Goal: Task Accomplishment & Management: Manage account settings

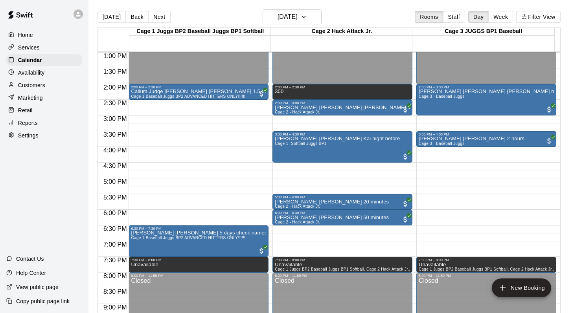
scroll to position [407, 0]
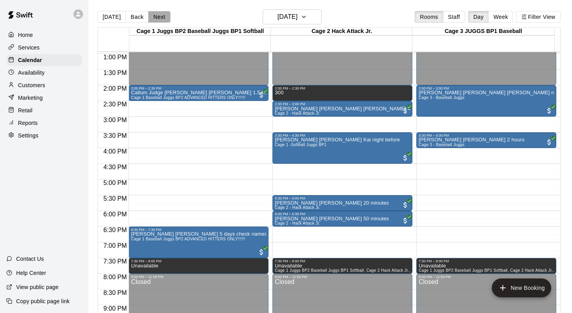
click at [156, 18] on button "Next" at bounding box center [159, 17] width 22 height 12
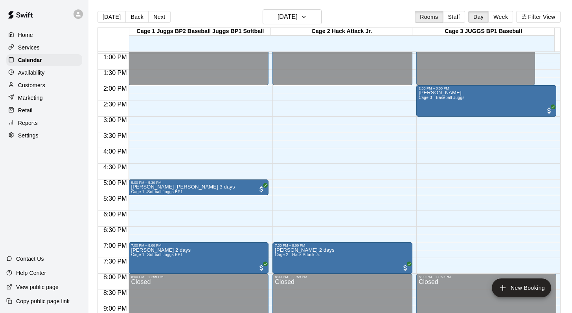
click at [26, 84] on p "Customers" at bounding box center [31, 85] width 27 height 8
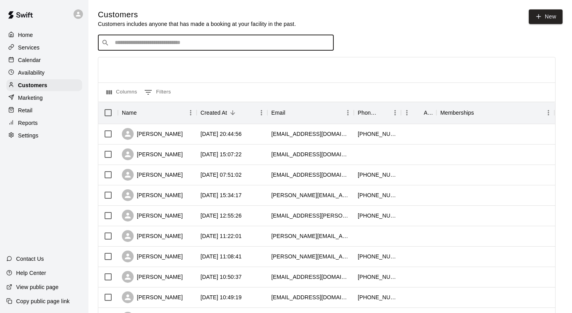
click at [120, 42] on input "Search customers by name or email" at bounding box center [221, 43] width 218 height 8
type input "*****"
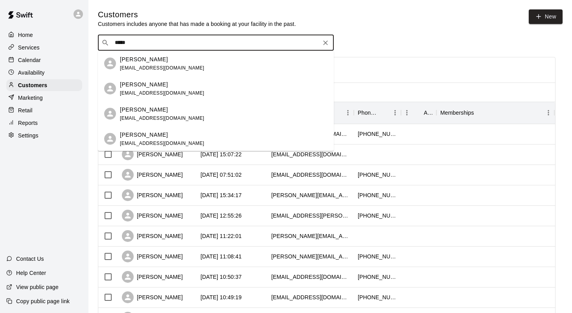
click at [136, 115] on div "[PERSON_NAME] [PERSON_NAME][EMAIL_ADDRESS][DOMAIN_NAME]" at bounding box center [162, 113] width 84 height 17
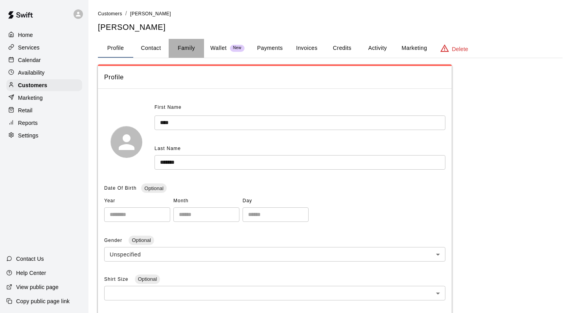
click at [185, 51] on button "Family" at bounding box center [186, 48] width 35 height 19
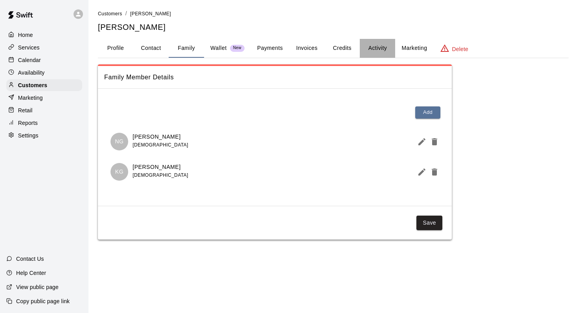
click at [269, 47] on button "Activity" at bounding box center [377, 48] width 35 height 19
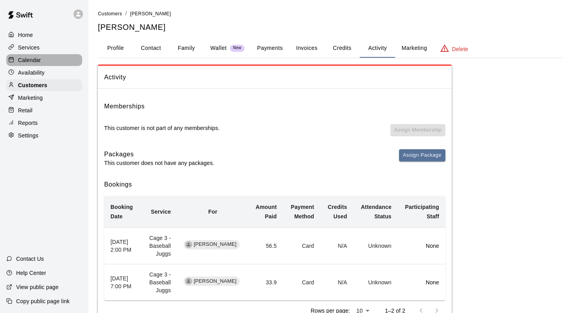
click at [30, 57] on p "Calendar" at bounding box center [29, 60] width 23 height 8
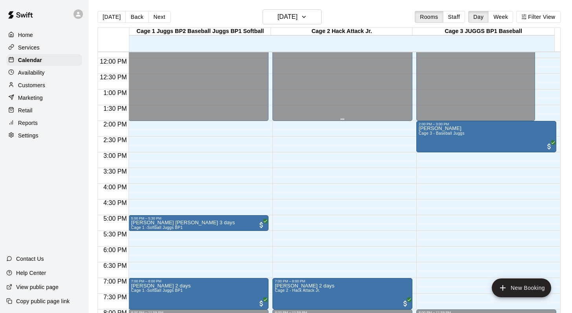
scroll to position [373, 0]
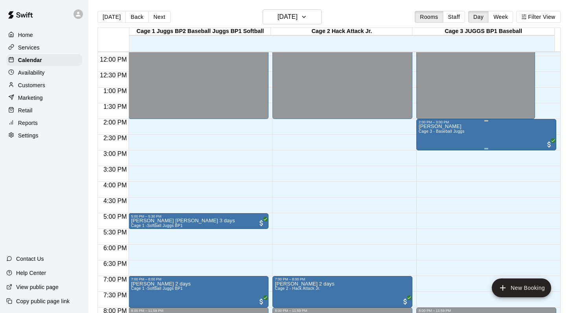
click at [269, 131] on span "Cage 3 - Baseball Juggs" at bounding box center [441, 131] width 46 height 4
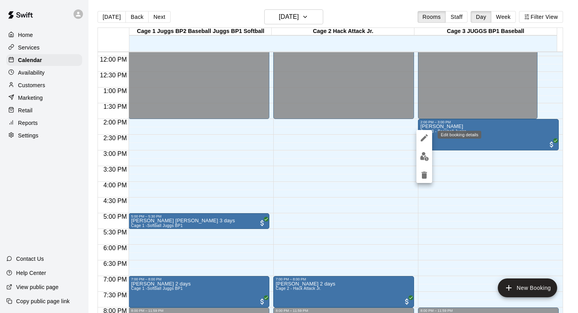
click at [269, 138] on icon "edit" at bounding box center [423, 137] width 9 height 9
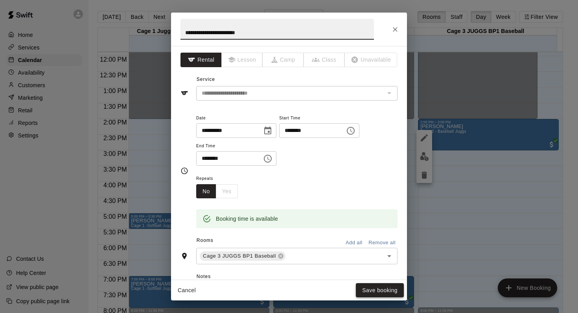
type input "**********"
click at [269, 272] on button "Save booking" at bounding box center [380, 290] width 48 height 15
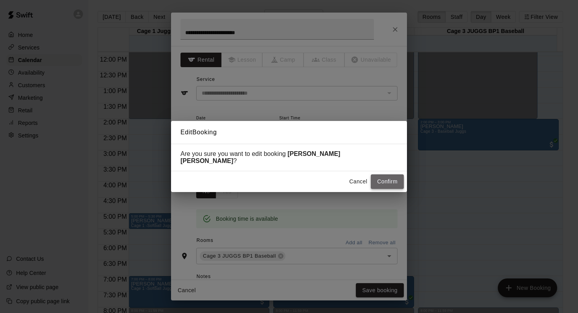
click at [269, 180] on button "Confirm" at bounding box center [387, 181] width 33 height 15
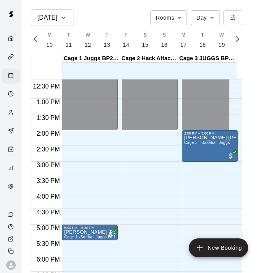
scroll to position [0, 3290]
